Goal: Check status: Check status

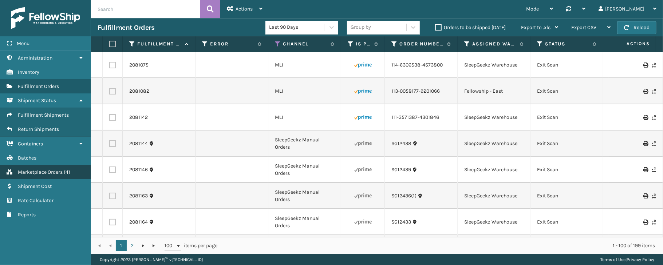
click at [41, 175] on span "Marketplace Orders" at bounding box center [40, 172] width 45 height 6
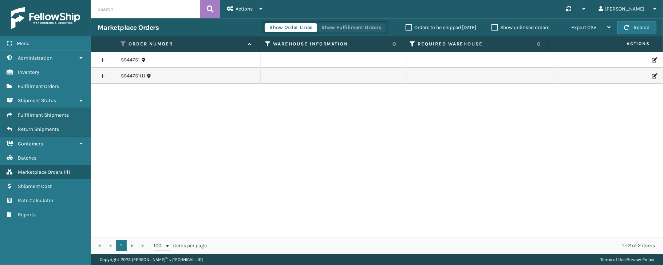
click at [350, 25] on button "Show Fulfillment Orders" at bounding box center [351, 27] width 69 height 9
click at [123, 41] on icon at bounding box center [124, 44] width 6 height 7
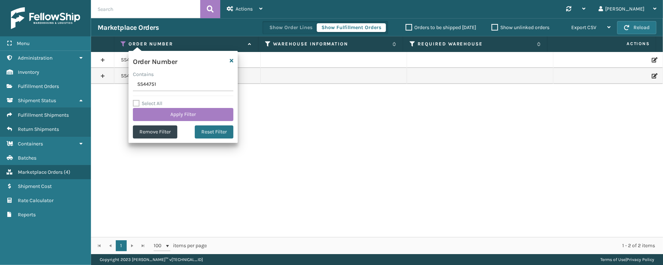
drag, startPoint x: 165, startPoint y: 82, endPoint x: 119, endPoint y: 83, distance: 45.5
click at [119, 83] on section "Marketplace Orders Show Order Lines Show Fulfillment Orders Orders to be shippe…" at bounding box center [377, 136] width 572 height 236
type input "112-8283660-8373021"
click at [190, 114] on button "Apply Filter" at bounding box center [183, 114] width 100 height 13
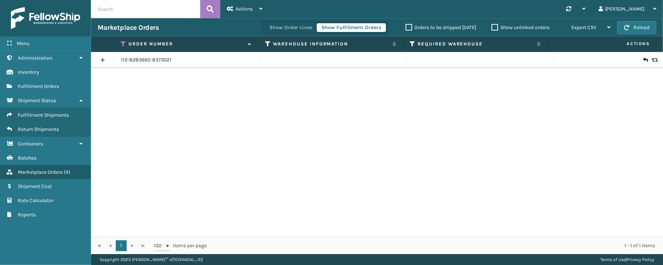
click at [104, 57] on link at bounding box center [102, 60] width 23 height 12
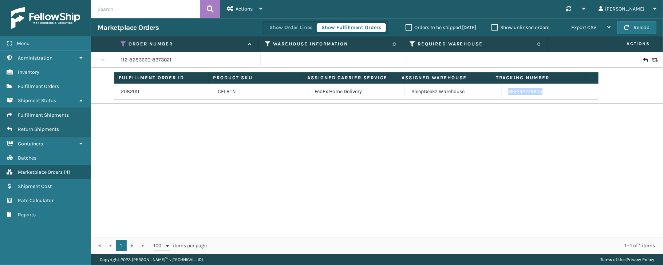
drag, startPoint x: 548, startPoint y: 96, endPoint x: 501, endPoint y: 92, distance: 47.5
click at [502, 92] on td "393242775645" at bounding box center [550, 92] width 97 height 16
copy link "393242775645"
click at [124, 43] on icon at bounding box center [124, 44] width 6 height 7
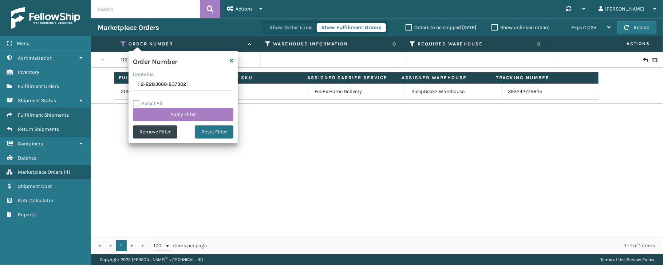
drag, startPoint x: 192, startPoint y: 86, endPoint x: 124, endPoint y: 84, distance: 68.4
click at [124, 84] on section "Marketplace Orders Show Order Lines Show Fulfillment Orders Orders to be shippe…" at bounding box center [377, 136] width 572 height 236
type input "111-7922813-8000254"
click at [174, 112] on button "Apply Filter" at bounding box center [183, 114] width 100 height 13
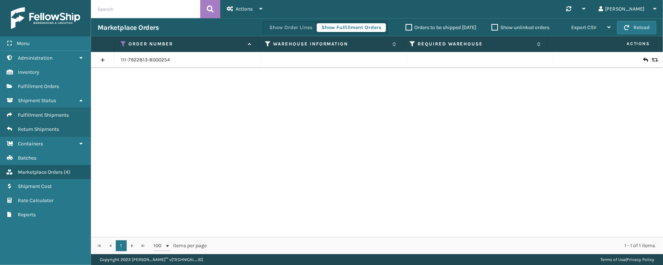
click at [100, 60] on link at bounding box center [102, 60] width 23 height 12
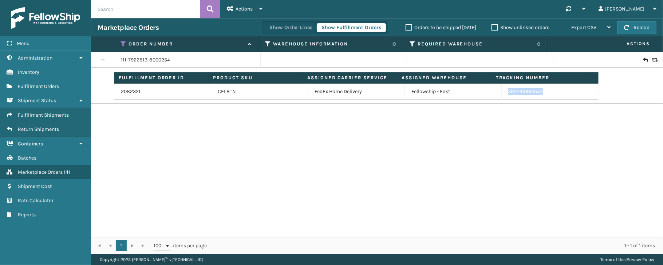
drag, startPoint x: 553, startPoint y: 92, endPoint x: 490, endPoint y: 90, distance: 63.7
click at [490, 90] on tr "2082321 CEL8TN FedEx Home Delivery Fellowship - East 393245660557" at bounding box center [356, 92] width 484 height 16
copy tr "393245660557"
click at [122, 42] on icon at bounding box center [124, 44] width 6 height 7
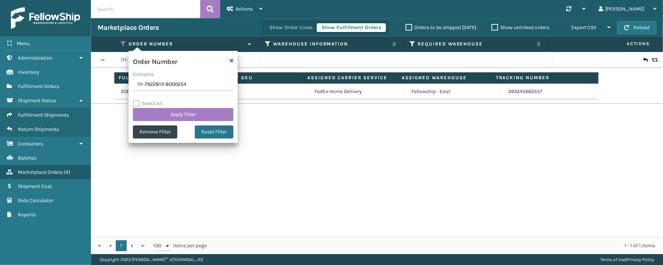
drag, startPoint x: 196, startPoint y: 79, endPoint x: 122, endPoint y: 87, distance: 74.0
click at [122, 87] on section "Marketplace Orders Show Order Lines Show Fulfillment Orders Orders to be shippe…" at bounding box center [377, 136] width 572 height 236
type input "113-0312203-9140246"
click at [177, 111] on button "Apply Filter" at bounding box center [183, 114] width 100 height 13
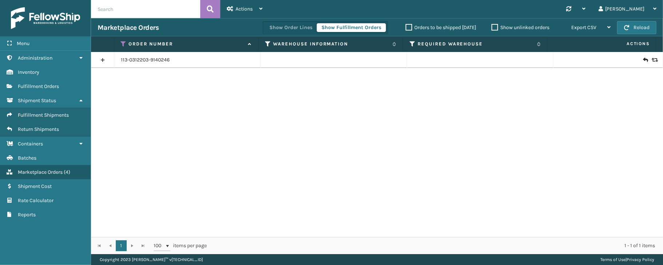
click at [104, 59] on link at bounding box center [102, 60] width 23 height 12
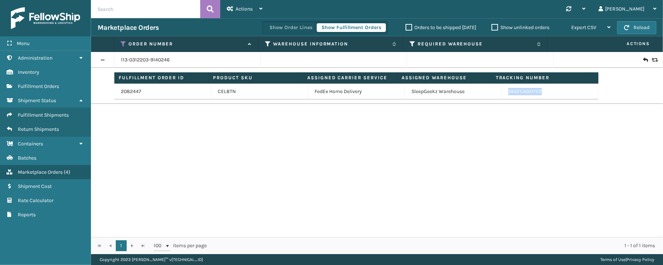
drag, startPoint x: 548, startPoint y: 96, endPoint x: 501, endPoint y: 97, distance: 47.0
click at [502, 97] on td "393253001722" at bounding box center [550, 92] width 97 height 16
copy link "393253001722"
click at [123, 43] on icon at bounding box center [124, 44] width 6 height 7
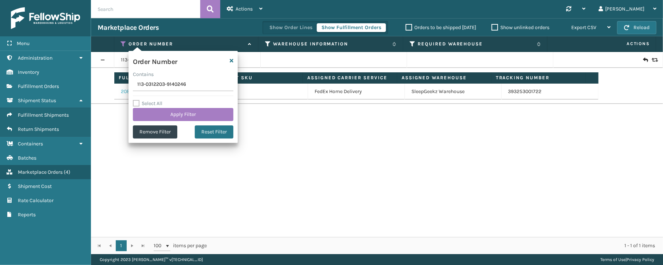
drag, startPoint x: 188, startPoint y: 90, endPoint x: 123, endPoint y: 90, distance: 65.1
click at [123, 90] on section "Marketplace Orders Show Order Lines Show Fulfillment Orders Orders to be shippe…" at bounding box center [377, 136] width 572 height 236
type input "114-9517648-1132226"
click at [186, 117] on button "Apply Filter" at bounding box center [183, 114] width 100 height 13
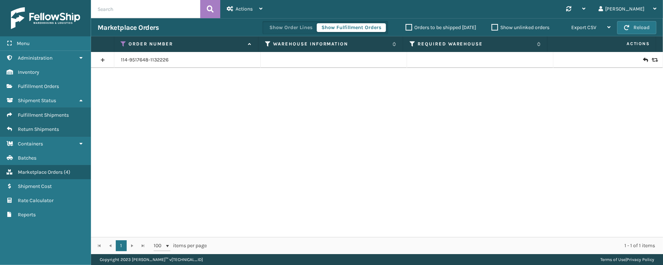
click at [103, 59] on link at bounding box center [102, 60] width 23 height 12
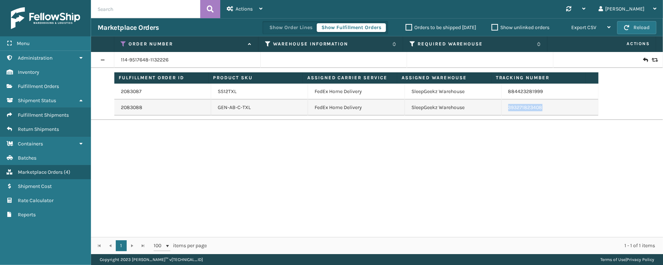
drag, startPoint x: 543, startPoint y: 108, endPoint x: 499, endPoint y: 106, distance: 44.5
click at [502, 106] on td "393271823408" at bounding box center [550, 108] width 97 height 16
copy link "393271823408"
click at [123, 41] on icon at bounding box center [124, 44] width 6 height 7
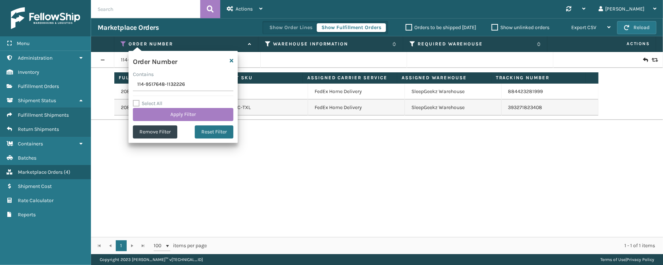
drag, startPoint x: 188, startPoint y: 84, endPoint x: 130, endPoint y: 82, distance: 57.9
click at [130, 82] on div "Order Number Contains 114-9517648-1132226 Select All Apply Filter Remove Filter…" at bounding box center [182, 97] width 109 height 92
type input "SS44739"
click at [188, 114] on button "Apply Filter" at bounding box center [183, 114] width 100 height 13
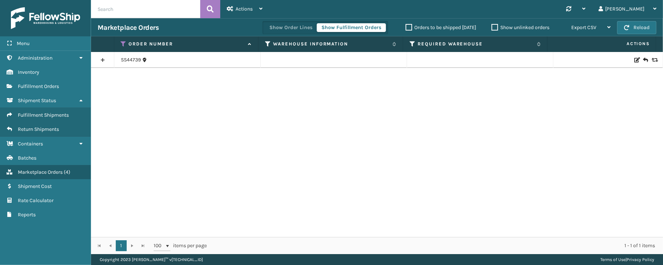
click at [102, 59] on link at bounding box center [102, 60] width 23 height 12
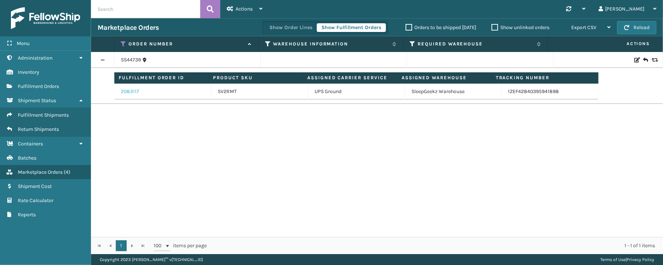
click at [132, 94] on link "2083117" at bounding box center [130, 91] width 18 height 7
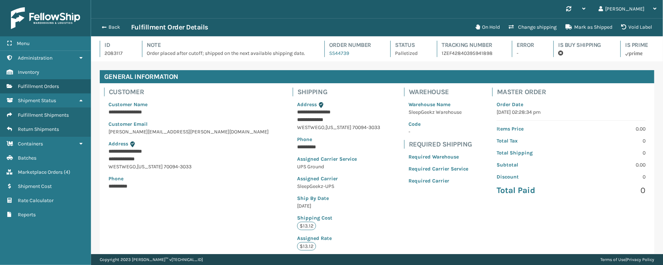
scroll to position [17, 571]
click at [116, 25] on button "Back" at bounding box center [114, 27] width 33 height 7
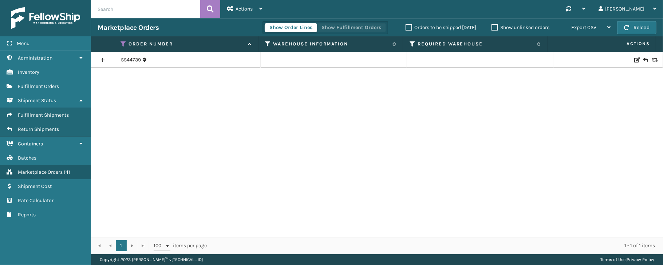
click at [341, 28] on button "Show Fulfillment Orders" at bounding box center [351, 27] width 69 height 9
click at [102, 56] on link at bounding box center [102, 60] width 23 height 12
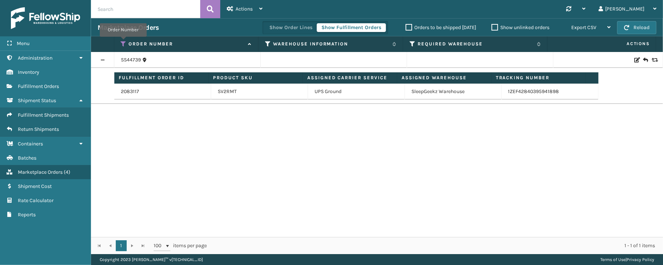
click at [123, 42] on icon at bounding box center [124, 44] width 6 height 7
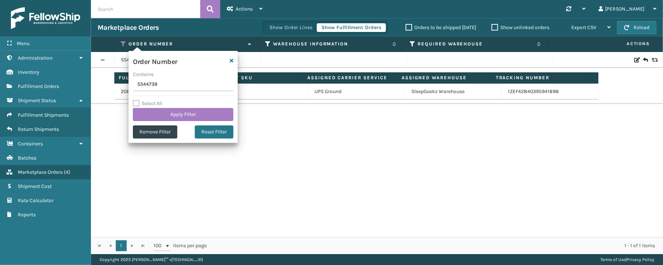
click at [162, 77] on div "Contains" at bounding box center [183, 75] width 100 height 8
drag, startPoint x: 162, startPoint y: 79, endPoint x: 126, endPoint y: 82, distance: 36.2
click at [126, 82] on section "Marketplace Orders Show Order Lines Show Fulfillment Orders Orders to be shippe…" at bounding box center [377, 136] width 572 height 236
paste input "111-3381981-3972203"
type input "111-3381981-3972203"
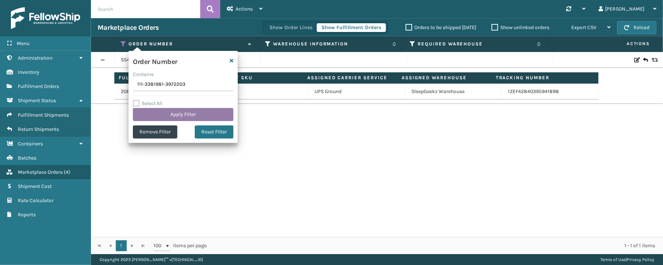
click at [171, 112] on button "Apply Filter" at bounding box center [183, 114] width 100 height 13
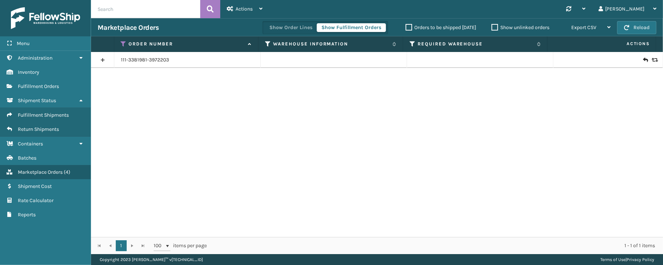
click at [99, 58] on link at bounding box center [102, 60] width 23 height 12
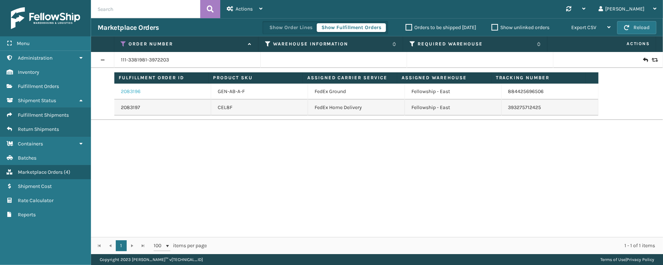
click at [128, 95] on link "2083196" at bounding box center [131, 91] width 20 height 7
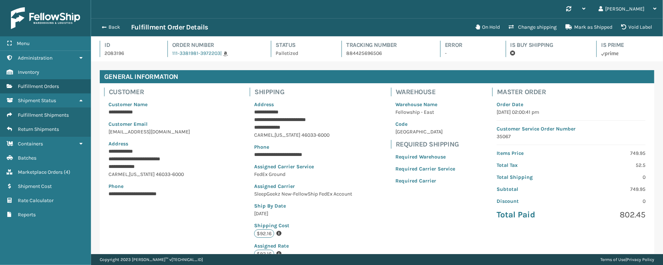
scroll to position [17, 571]
click at [108, 26] on button "Back" at bounding box center [114, 27] width 33 height 7
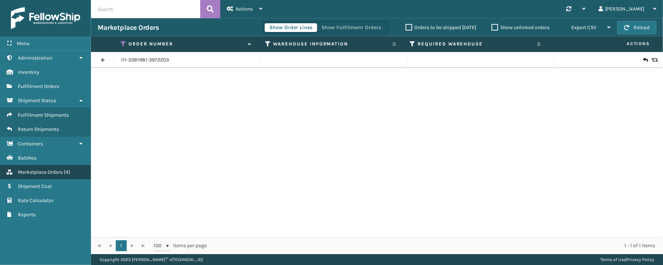
click at [41, 175] on span "Marketplace Orders" at bounding box center [40, 172] width 45 height 6
click at [336, 27] on button "Show Fulfillment Orders" at bounding box center [351, 27] width 69 height 9
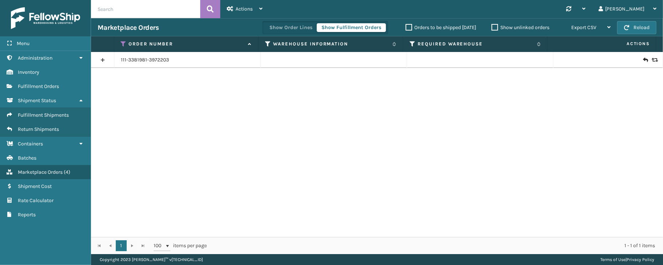
click at [123, 44] on icon at bounding box center [124, 44] width 6 height 7
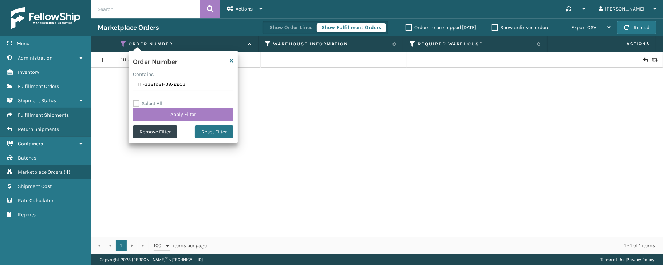
drag, startPoint x: 197, startPoint y: 84, endPoint x: 136, endPoint y: 91, distance: 61.5
click at [136, 91] on input "111-3381981-3972203" at bounding box center [183, 84] width 100 height 13
type input "SS44763"
click at [170, 111] on button "Apply Filter" at bounding box center [183, 114] width 100 height 13
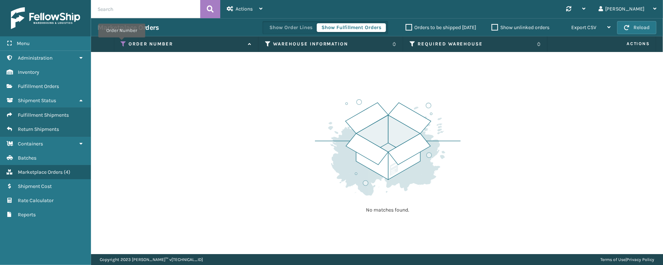
click at [122, 43] on icon at bounding box center [124, 44] width 6 height 7
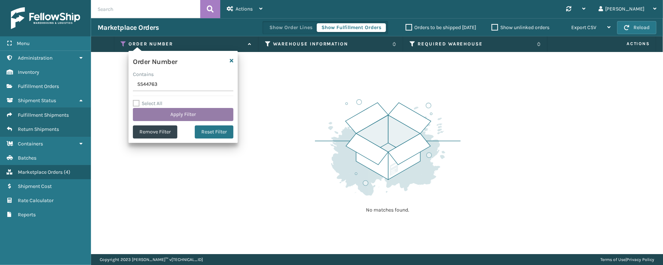
click at [160, 113] on button "Apply Filter" at bounding box center [183, 114] width 100 height 13
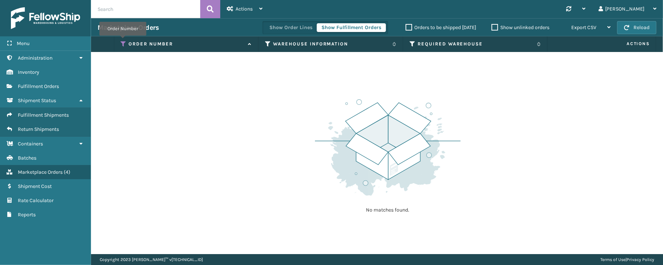
click at [123, 41] on icon at bounding box center [124, 44] width 6 height 7
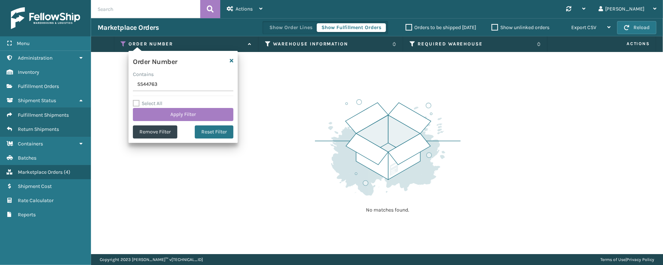
drag, startPoint x: 170, startPoint y: 84, endPoint x: 123, endPoint y: 84, distance: 47.3
click at [123, 84] on section "Marketplace Orders Show Order Lines Show Fulfillment Orders Orders to be shippe…" at bounding box center [377, 136] width 572 height 236
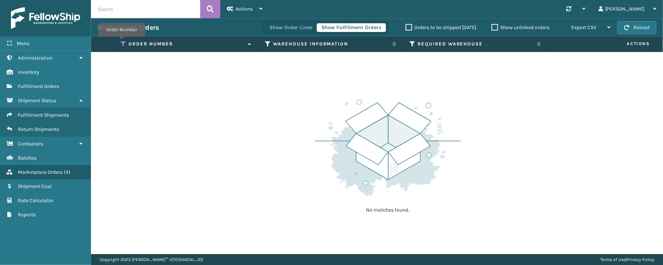
click at [122, 42] on icon at bounding box center [124, 44] width 6 height 7
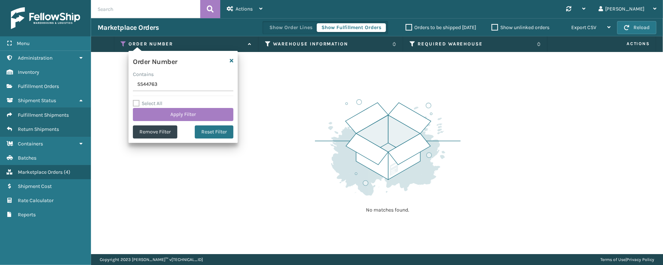
drag, startPoint x: 162, startPoint y: 86, endPoint x: 131, endPoint y: 86, distance: 30.9
click at [131, 86] on div "Order Number Contains SS44763 Select All Apply Filter Remove Filter Reset Filter" at bounding box center [182, 97] width 109 height 92
type input "SS44708"
click at [161, 117] on button "Apply Filter" at bounding box center [183, 114] width 100 height 13
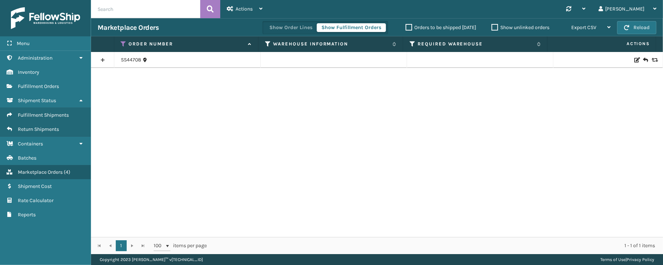
click at [104, 59] on link at bounding box center [102, 60] width 23 height 12
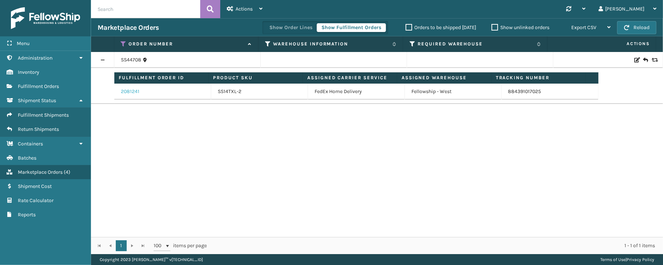
click at [129, 92] on link "2081241" at bounding box center [130, 91] width 19 height 7
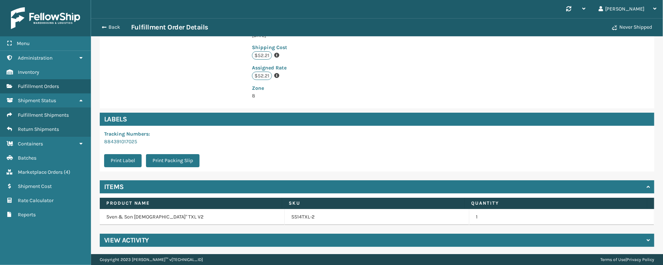
scroll to position [173, 0]
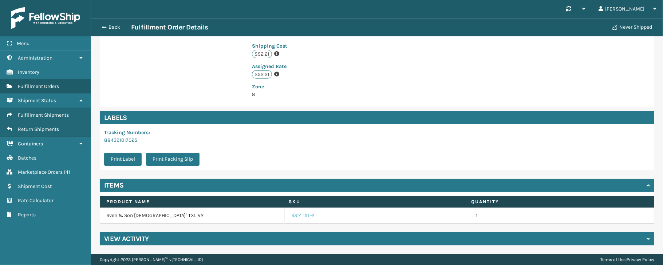
click at [308, 213] on link "SS14TXL-2" at bounding box center [303, 215] width 24 height 7
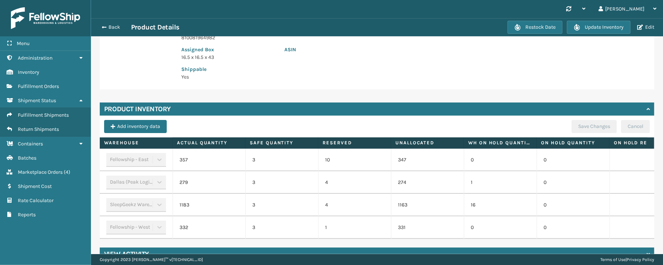
scroll to position [168, 0]
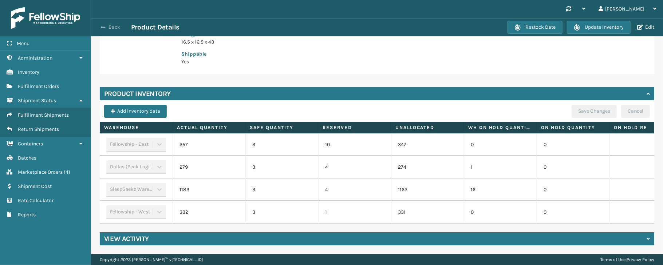
click at [112, 29] on button "Back" at bounding box center [114, 27] width 33 height 7
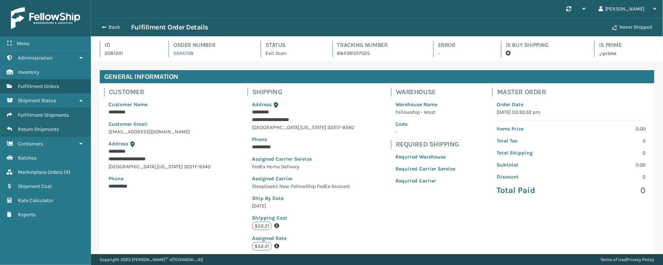
scroll to position [17, 571]
click at [112, 29] on button "Back" at bounding box center [114, 27] width 33 height 7
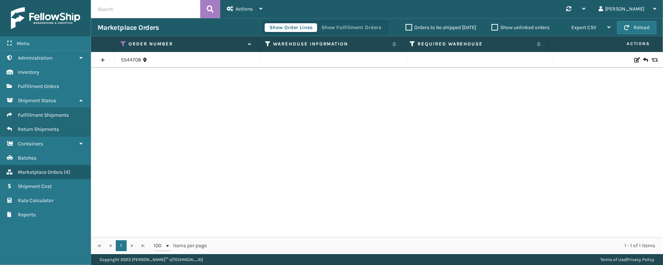
click at [102, 58] on link at bounding box center [102, 60] width 23 height 12
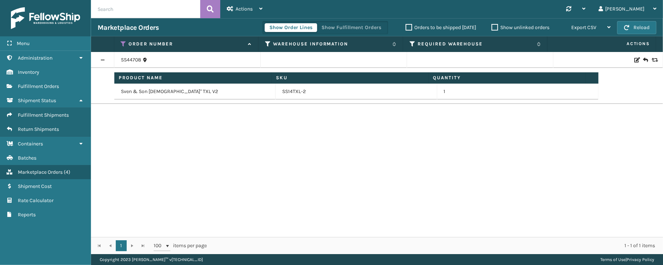
click at [360, 22] on div "Show Order Lines Show Fulfillment Orders" at bounding box center [325, 27] width 126 height 13
click at [357, 25] on button "Show Fulfillment Orders" at bounding box center [351, 27] width 69 height 9
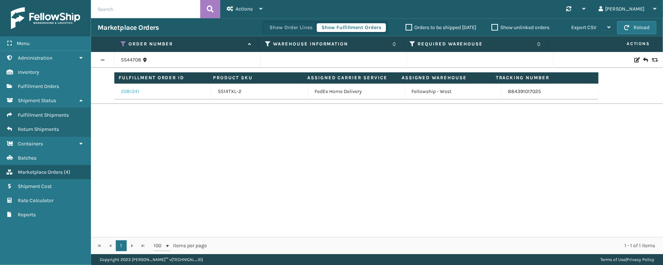
click at [132, 92] on link "2081241" at bounding box center [130, 91] width 19 height 7
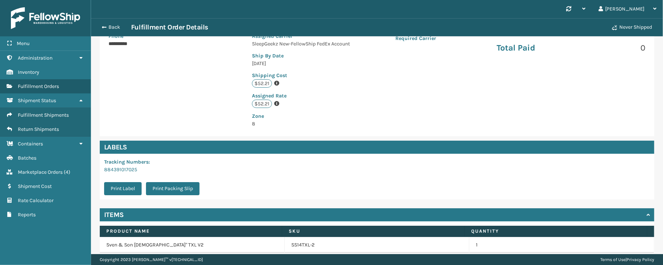
scroll to position [173, 0]
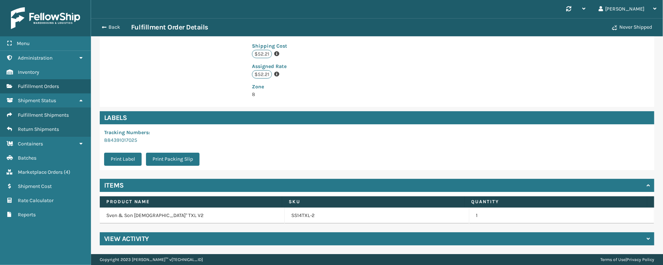
click at [195, 240] on div "View Activity" at bounding box center [377, 239] width 554 height 13
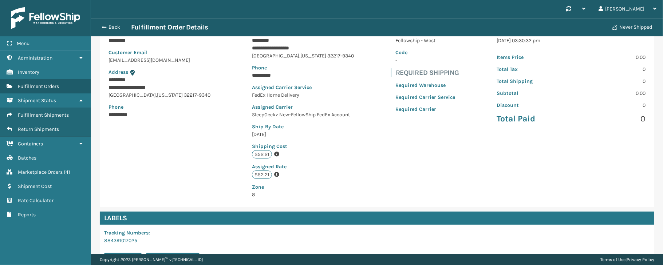
scroll to position [66, 0]
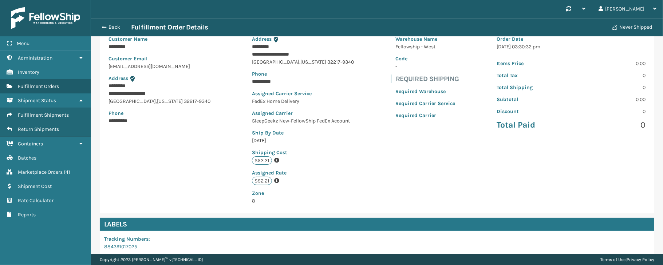
click at [121, 19] on div "Back Fulfillment Order Details Never Shipped" at bounding box center [377, 27] width 572 height 18
click at [114, 25] on button "Back" at bounding box center [114, 27] width 33 height 7
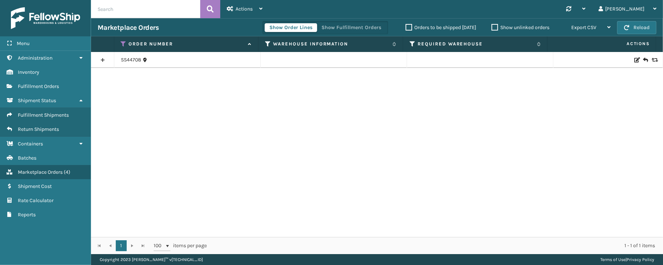
click at [60, 242] on div "Menu Administration Inventory Fulfillment Orders Shipment Status Fulfillment Sh…" at bounding box center [45, 132] width 91 height 265
click at [346, 21] on div "Show Order Lines Show Fulfillment Orders" at bounding box center [325, 27] width 126 height 13
click at [345, 25] on button "Show Fulfillment Orders" at bounding box center [351, 27] width 69 height 9
